Goal: Register for event/course

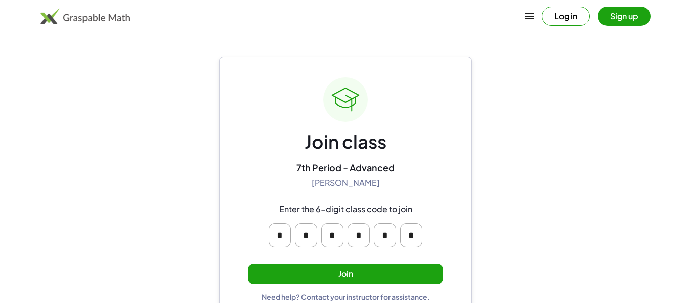
scroll to position [19, 0]
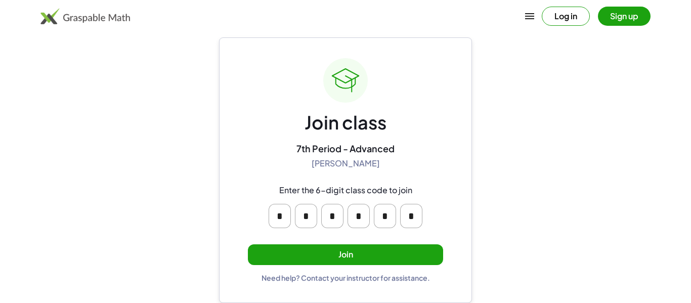
click at [310, 215] on input "*" at bounding box center [306, 216] width 22 height 24
click at [281, 215] on input "*" at bounding box center [280, 216] width 22 height 24
click at [249, 228] on div "* * * * * *" at bounding box center [345, 216] width 194 height 40
click at [303, 249] on button "Join" at bounding box center [345, 254] width 195 height 21
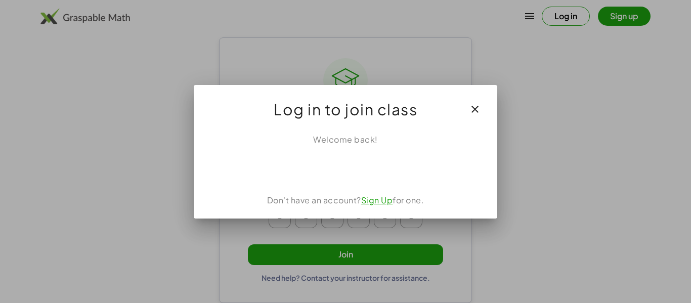
scroll to position [0, 0]
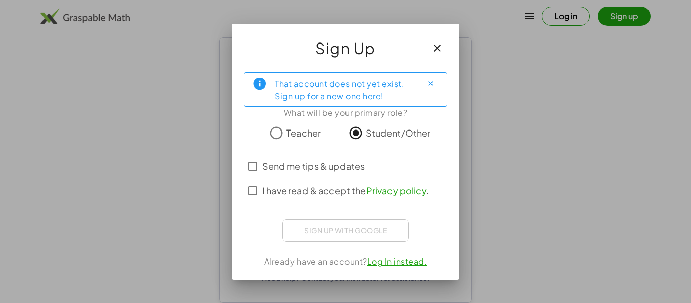
click at [360, 236] on div "Sign up with Google Sign in with Google Sign in with Google. Opens in new tab" at bounding box center [345, 230] width 127 height 23
click at [364, 234] on div "Sign up with Google Sign in with Google Sign in with Google. Opens in new tab" at bounding box center [345, 230] width 127 height 23
click at [331, 167] on span "Send me tips & updates" at bounding box center [313, 166] width 103 height 14
click at [331, 189] on span "I have read & accept the Privacy policy ." at bounding box center [345, 191] width 167 height 14
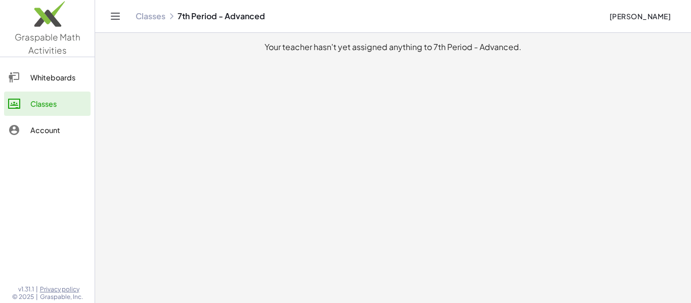
click at [110, 10] on icon "Toggle navigation" at bounding box center [115, 16] width 12 height 12
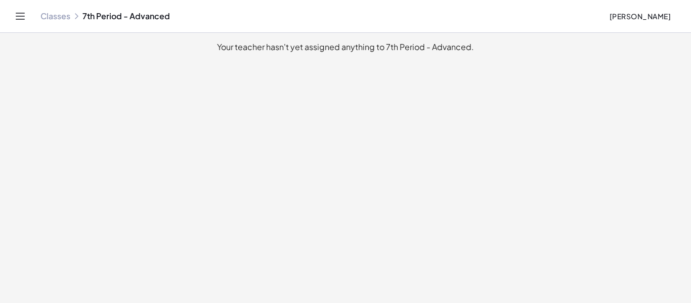
click at [21, 12] on icon "Toggle navigation" at bounding box center [20, 16] width 12 height 12
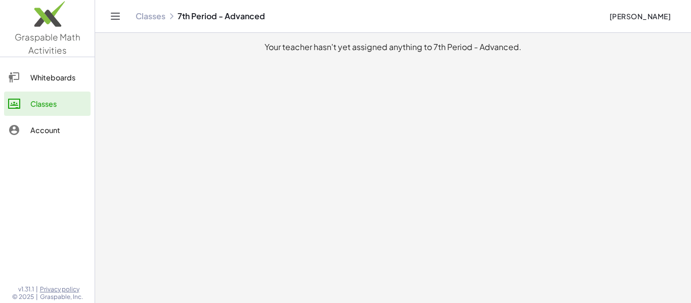
click at [178, 15] on div "Classes 7th Period - Advanced" at bounding box center [369, 16] width 466 height 10
click at [82, 75] on div "Whiteboards" at bounding box center [58, 77] width 56 height 12
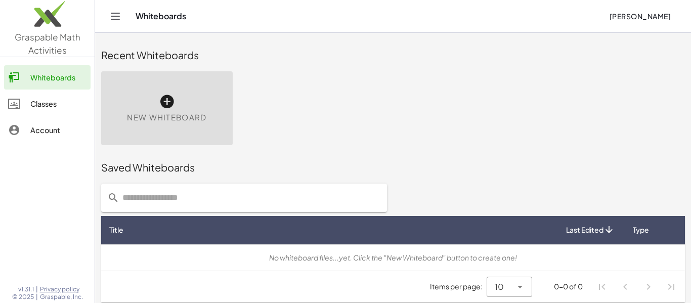
scroll to position [6, 0]
